Goal: Task Accomplishment & Management: Manage account settings

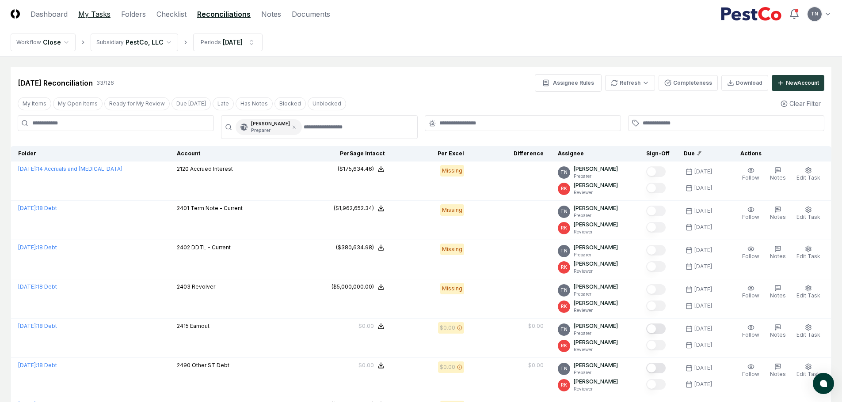
click at [97, 17] on link "My Tasks" at bounding box center [94, 14] width 32 height 11
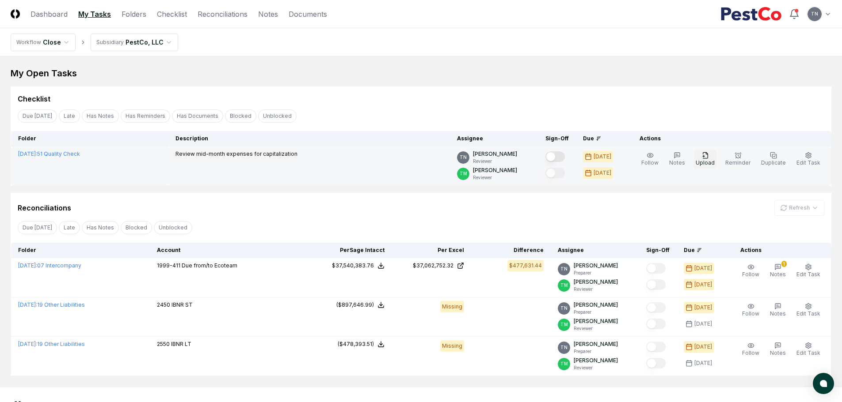
click at [709, 157] on icon "button" at bounding box center [705, 155] width 7 height 7
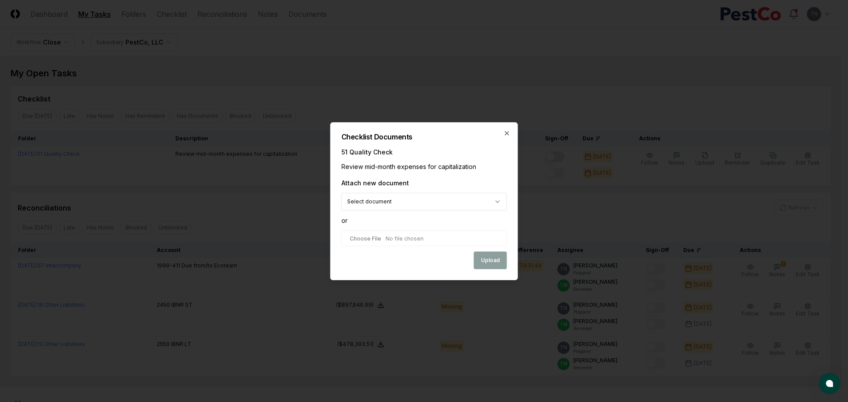
type input "**********"
click at [499, 266] on button "Upload" at bounding box center [490, 261] width 33 height 18
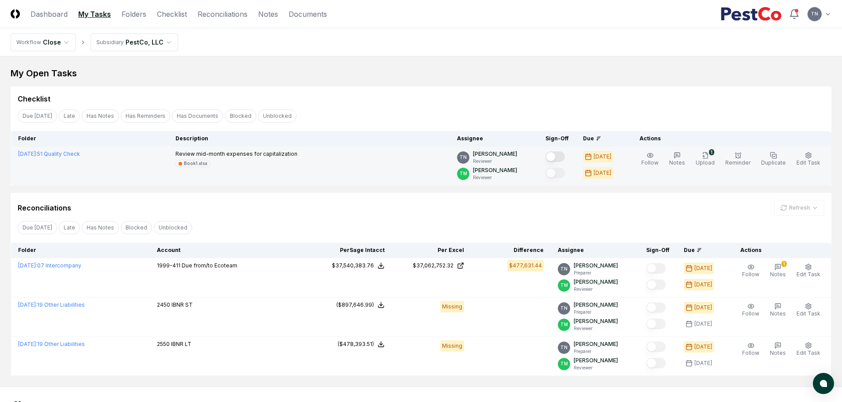
click at [565, 158] on button "Mark complete" at bounding box center [554, 157] width 19 height 11
click at [807, 154] on icon "button" at bounding box center [807, 155] width 5 height 6
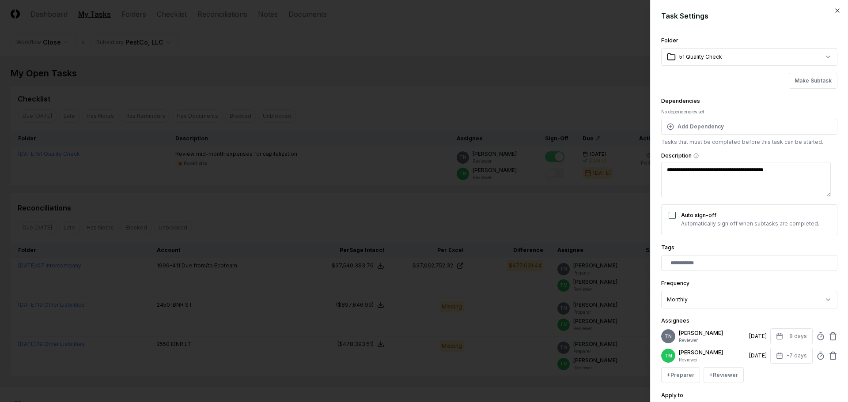
click at [818, 342] on div "TN [PERSON_NAME] Reviewer [DATE] -8 days" at bounding box center [749, 337] width 176 height 16
click at [818, 340] on circle at bounding box center [821, 337] width 6 height 6
type textarea "*"
type input "*****"
click at [793, 383] on div "+ Preparer + Reviewer" at bounding box center [749, 376] width 176 height 16
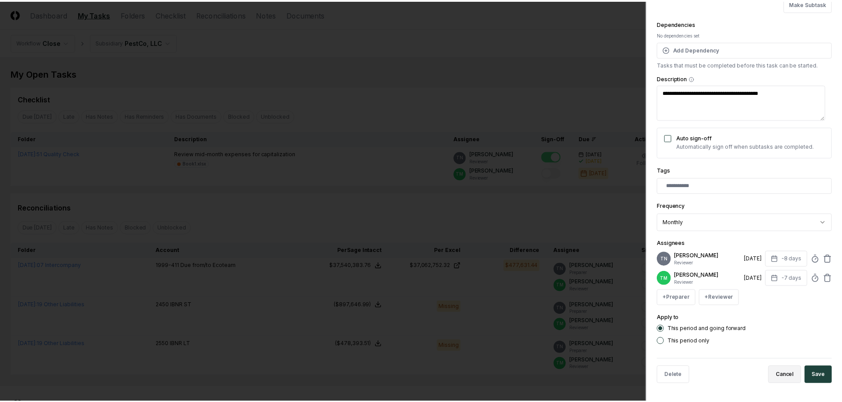
scroll to position [84, 0]
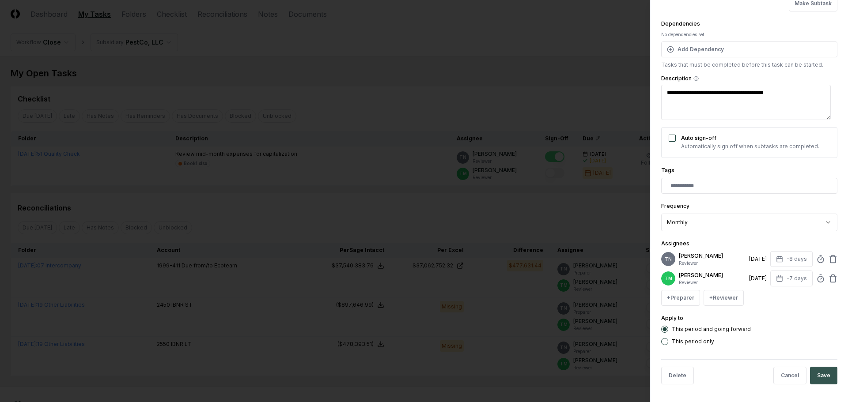
click at [814, 374] on button "Save" at bounding box center [823, 376] width 27 height 18
type textarea "*"
